Goal: Check status: Check status

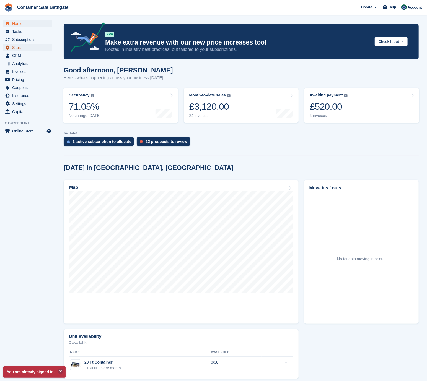
click at [29, 46] on span "Sites" at bounding box center [28, 48] width 33 height 8
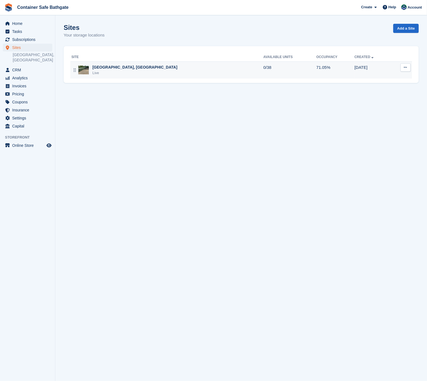
click at [121, 64] on div "[GEOGRAPHIC_DATA], [GEOGRAPHIC_DATA]" at bounding box center [134, 67] width 85 height 6
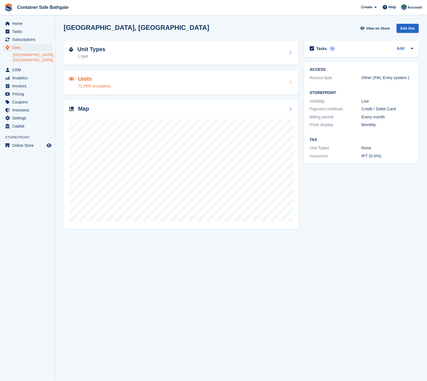
click at [118, 80] on div "Units 71.05% occupancy" at bounding box center [181, 82] width 224 height 13
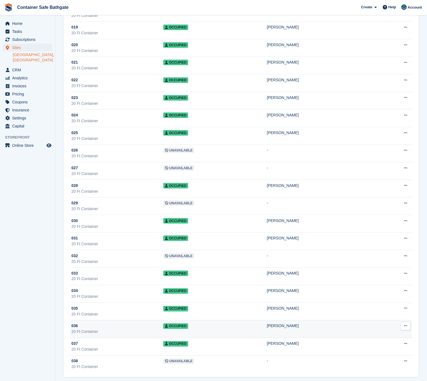
scroll to position [364, 0]
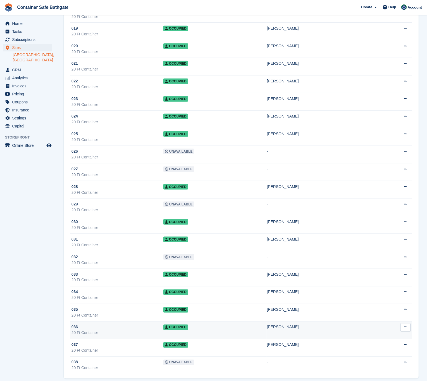
click at [204, 322] on td "Occupied" at bounding box center [215, 331] width 104 height 18
